Goal: Information Seeking & Learning: Learn about a topic

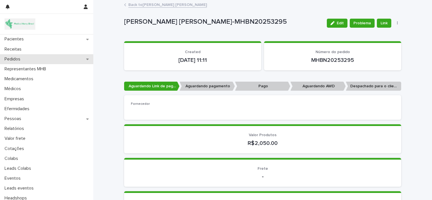
click at [21, 60] on p "Pedidos" at bounding box center [13, 59] width 23 height 5
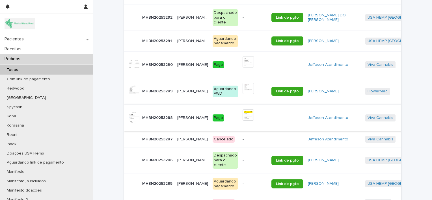
scroll to position [226, 0]
click at [183, 120] on p "[PERSON_NAME]" at bounding box center [193, 117] width 32 height 6
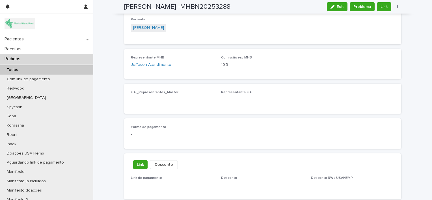
scroll to position [233, 0]
click at [151, 25] on link "[PERSON_NAME]" at bounding box center [148, 28] width 31 height 6
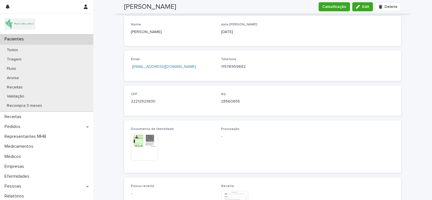
scroll to position [225, 0]
drag, startPoint x: 159, startPoint y: 98, endPoint x: 127, endPoint y: 109, distance: 33.9
click at [127, 109] on div "CPF 22212923830 RG 28560655" at bounding box center [262, 100] width 277 height 30
copy p "22212923830"
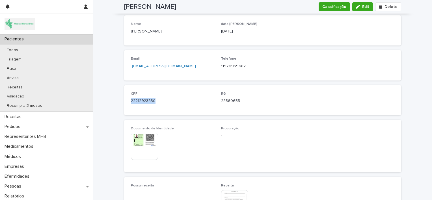
click at [36, 40] on div "Pacientes" at bounding box center [46, 39] width 93 height 10
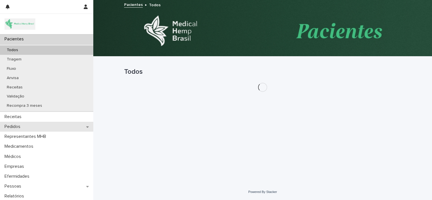
click at [34, 126] on div "Pedidos" at bounding box center [46, 127] width 93 height 10
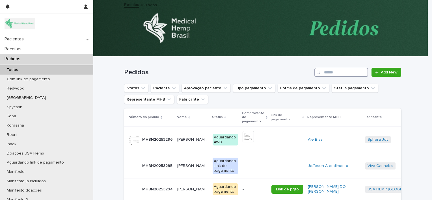
click at [340, 74] on input "Search" at bounding box center [341, 72] width 54 height 9
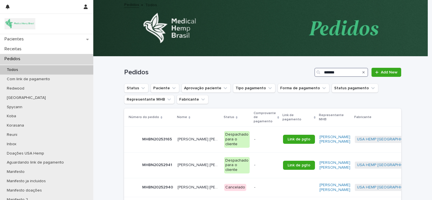
click at [327, 70] on input "*******" at bounding box center [341, 72] width 54 height 9
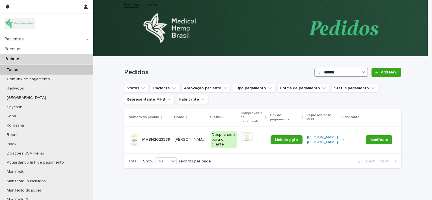
type input "*******"
click at [193, 136] on p "[PERSON_NAME] [PERSON_NAME]" at bounding box center [191, 139] width 33 height 6
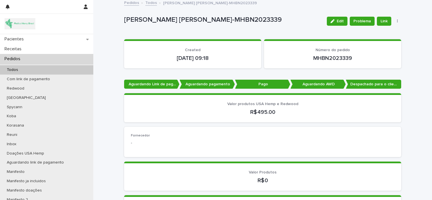
scroll to position [2, 0]
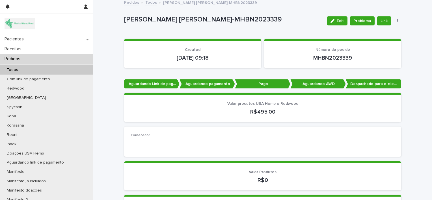
click at [35, 61] on div "Pedidos" at bounding box center [46, 59] width 93 height 10
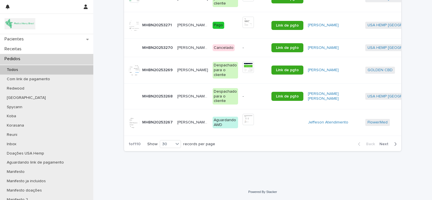
scroll to position [743, 0]
click at [382, 145] on span "Next" at bounding box center [386, 144] width 12 height 4
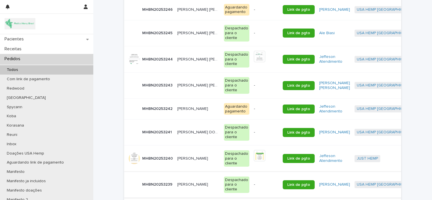
scroll to position [650, 0]
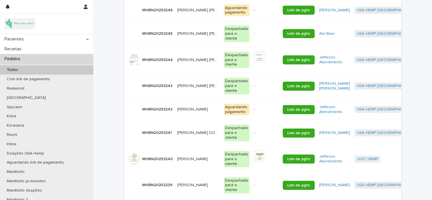
click at [185, 89] on p "[PERSON_NAME] [PERSON_NAME] [PERSON_NAME]" at bounding box center [198, 86] width 43 height 6
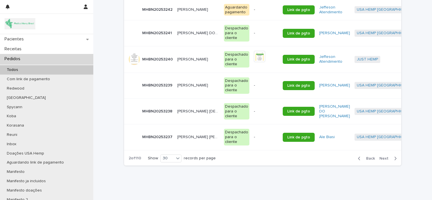
scroll to position [777, 0]
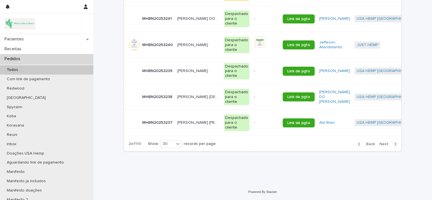
click at [387, 146] on button "Next" at bounding box center [389, 144] width 24 height 5
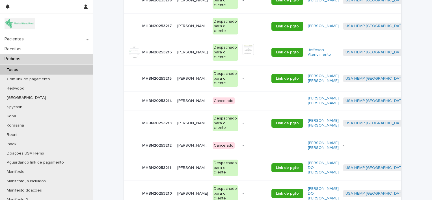
scroll to position [579, 0]
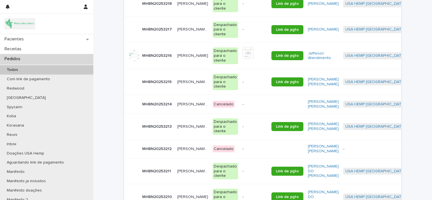
click at [177, 58] on p "[PERSON_NAME]" at bounding box center [193, 55] width 32 height 6
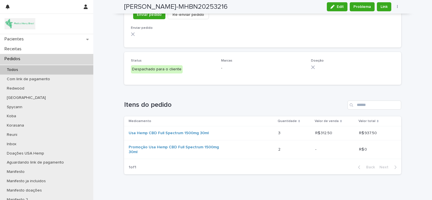
scroll to position [645, 0]
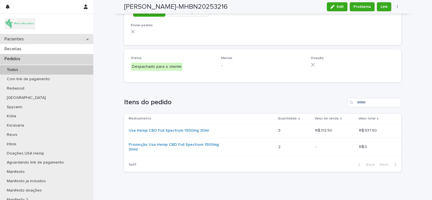
click at [36, 39] on div "Pacientes" at bounding box center [46, 39] width 93 height 10
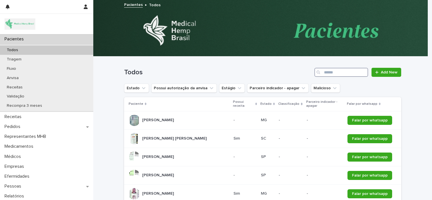
click at [334, 69] on input "Search" at bounding box center [341, 72] width 54 height 9
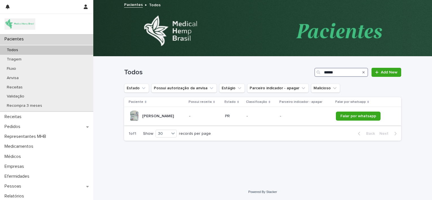
type input "******"
click at [179, 115] on div "[PERSON_NAME] [PERSON_NAME]" at bounding box center [157, 116] width 56 height 11
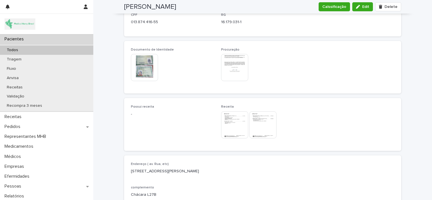
scroll to position [302, 0]
click at [264, 123] on img at bounding box center [262, 124] width 27 height 27
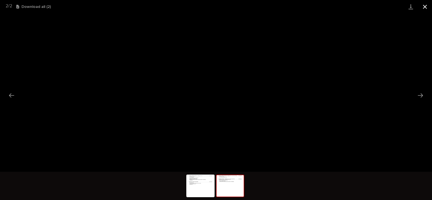
click at [426, 7] on button "Close gallery" at bounding box center [425, 6] width 14 height 13
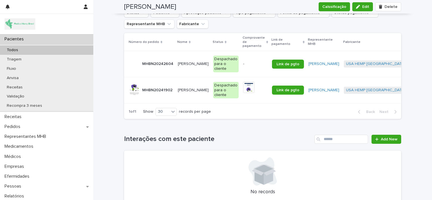
scroll to position [898, 0]
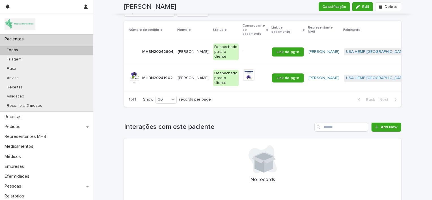
click at [179, 51] on p "[PERSON_NAME]" at bounding box center [194, 51] width 32 height 6
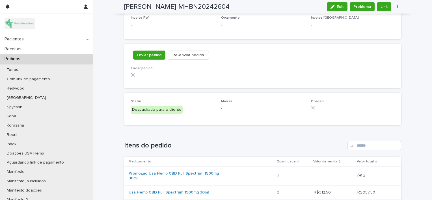
scroll to position [675, 0]
